Goal: Task Accomplishment & Management: Use online tool/utility

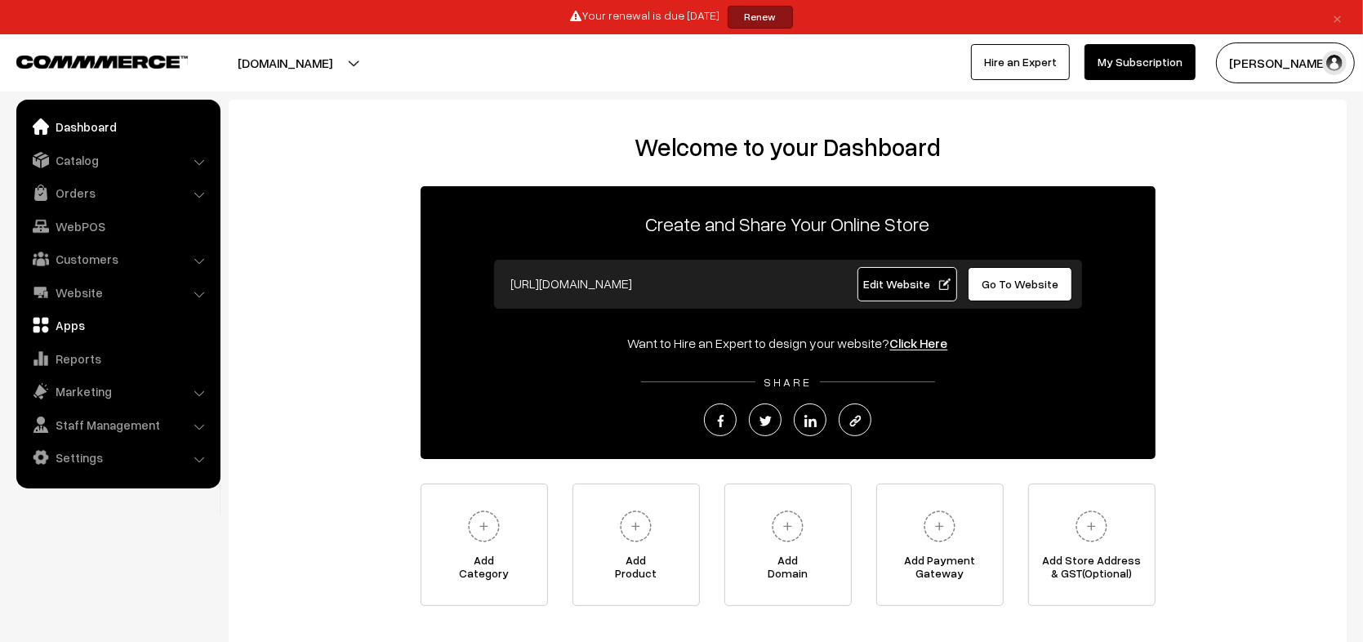
click at [69, 331] on link "Apps" at bounding box center [117, 324] width 194 height 29
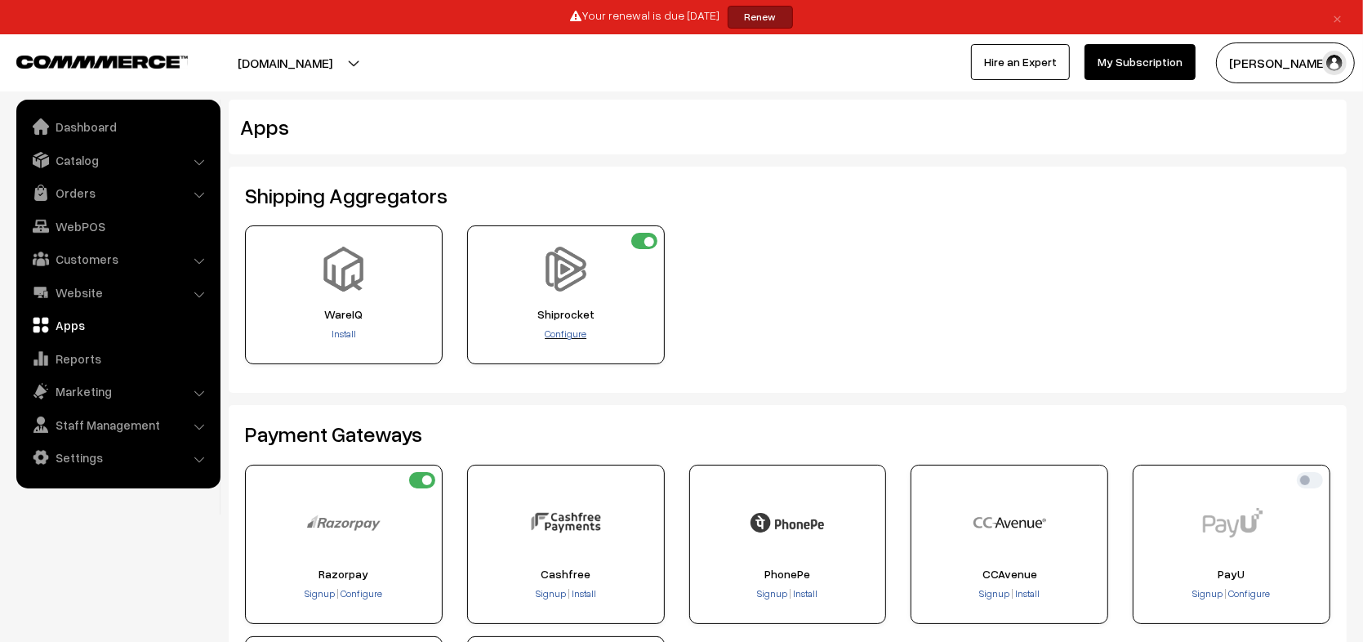
click at [566, 334] on span "Configure" at bounding box center [566, 333] width 42 height 12
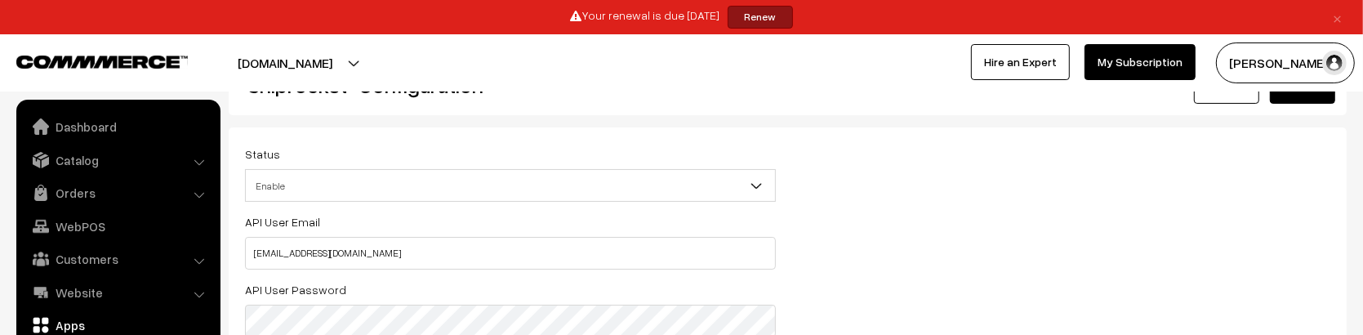
scroll to position [64, 0]
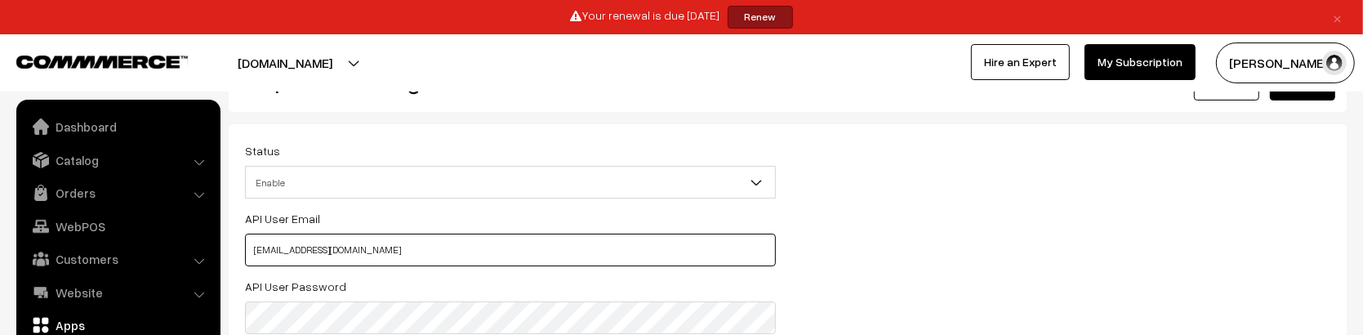
click at [507, 248] on input "[EMAIL_ADDRESS][DOMAIN_NAME]" at bounding box center [510, 250] width 531 height 33
